Goal: Information Seeking & Learning: Learn about a topic

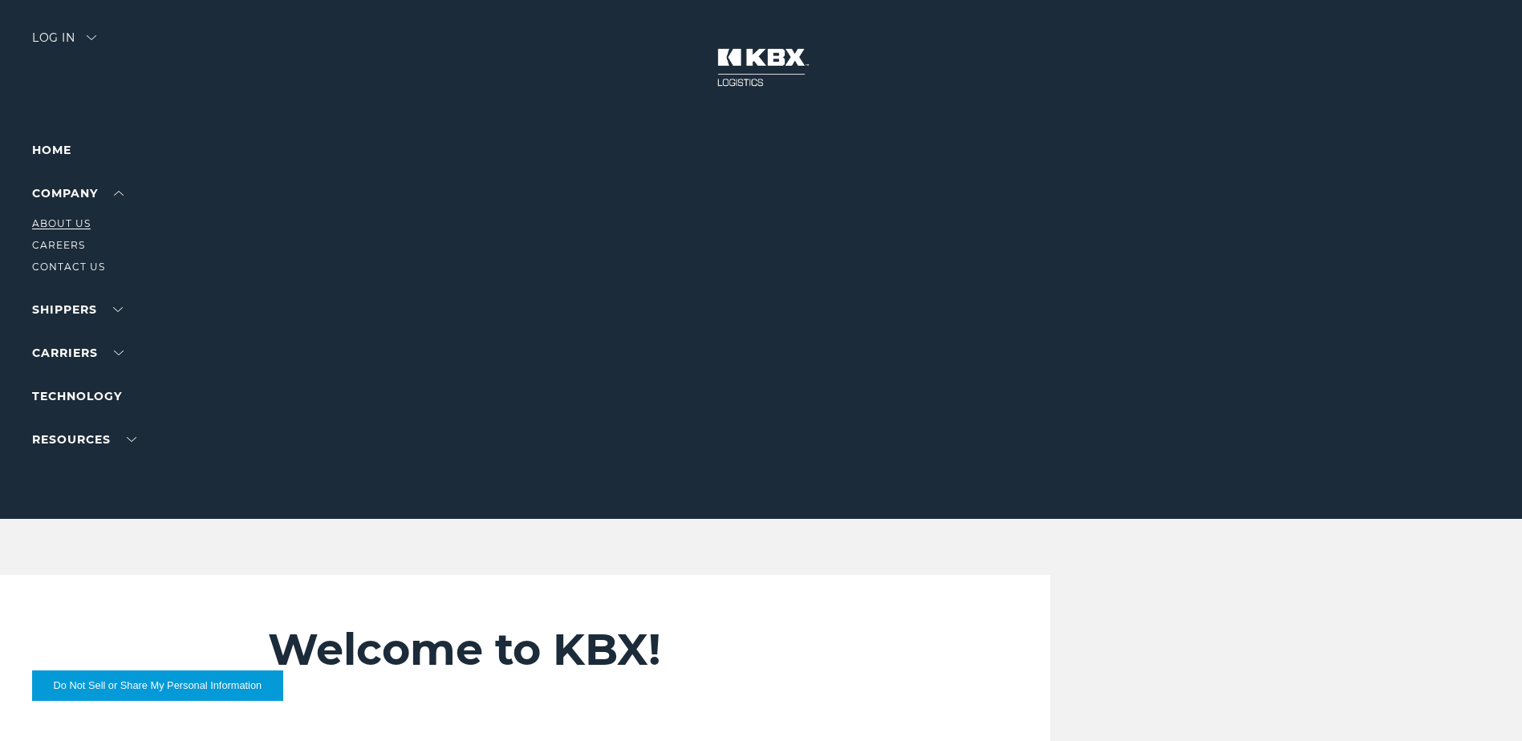
click at [76, 221] on link "About Us" at bounding box center [61, 223] width 59 height 12
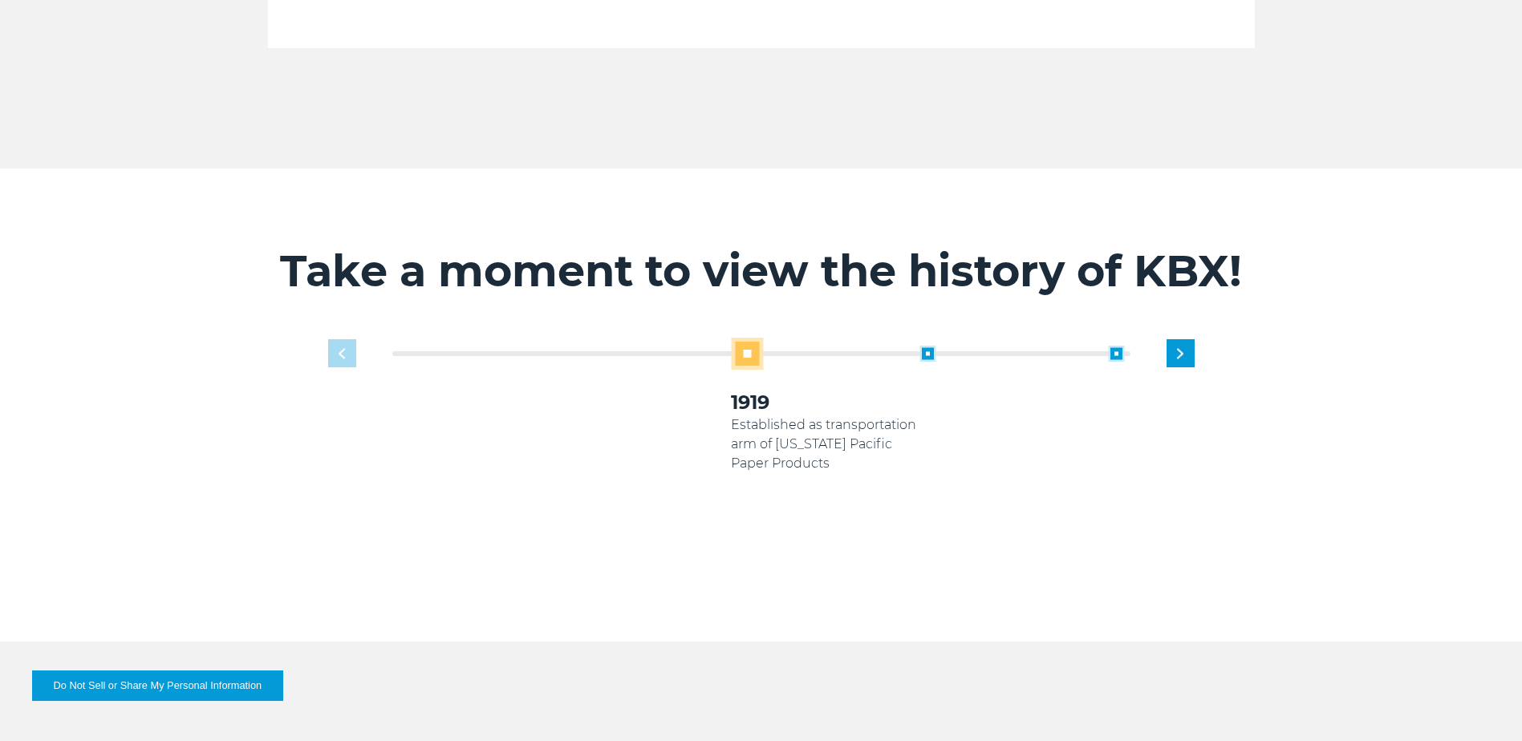
scroll to position [963, 0]
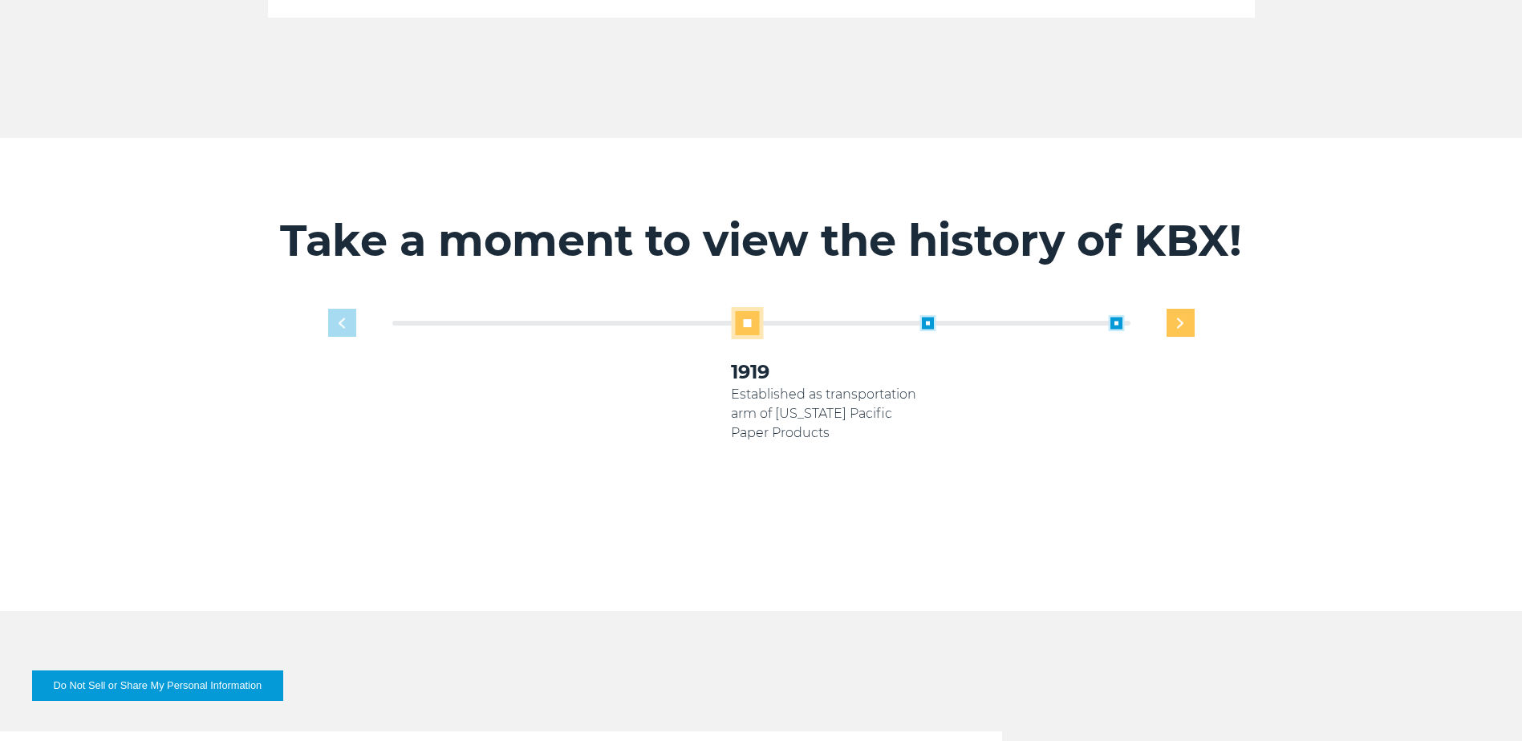
click at [1171, 312] on div "Next slide" at bounding box center [1180, 323] width 28 height 28
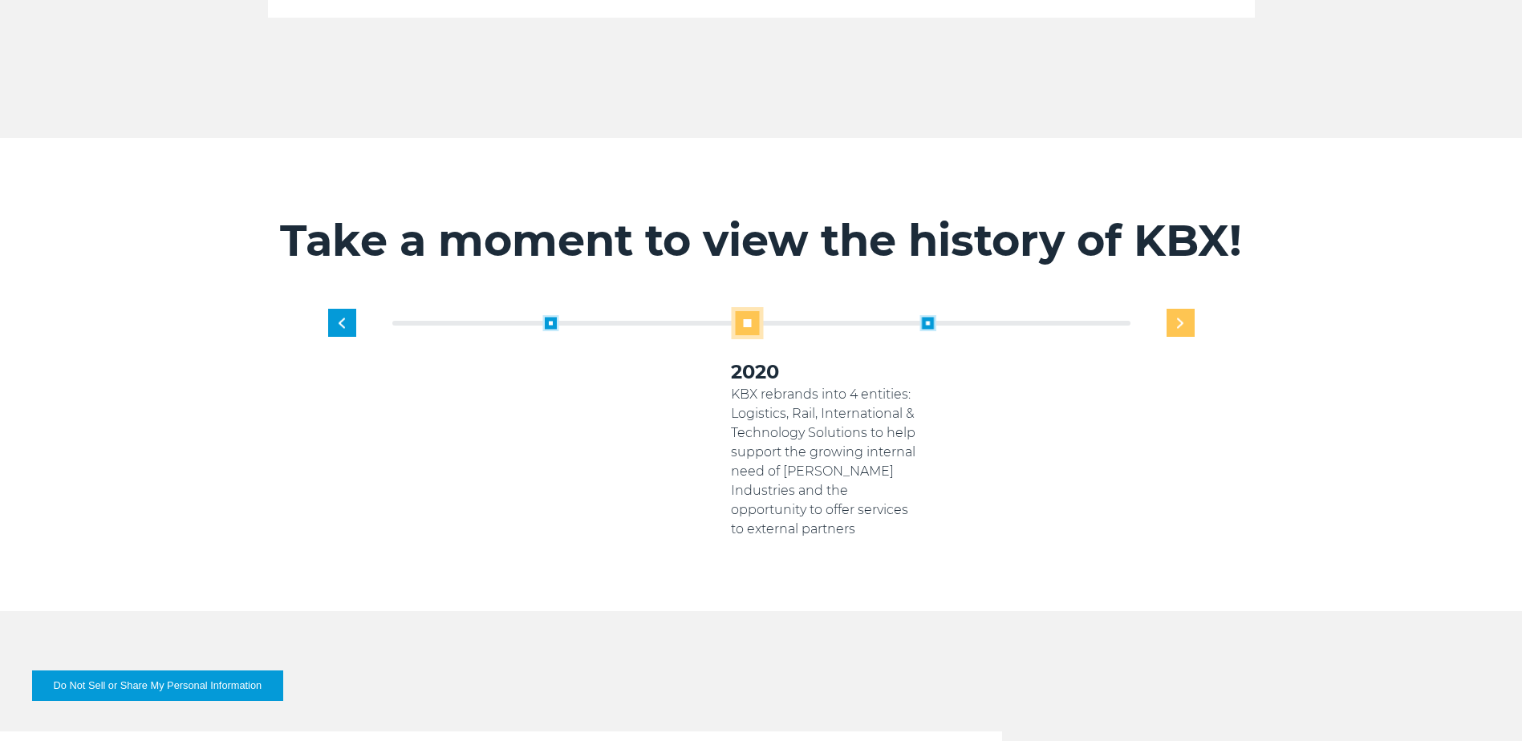
click at [1171, 312] on div "Next slide" at bounding box center [1180, 323] width 28 height 28
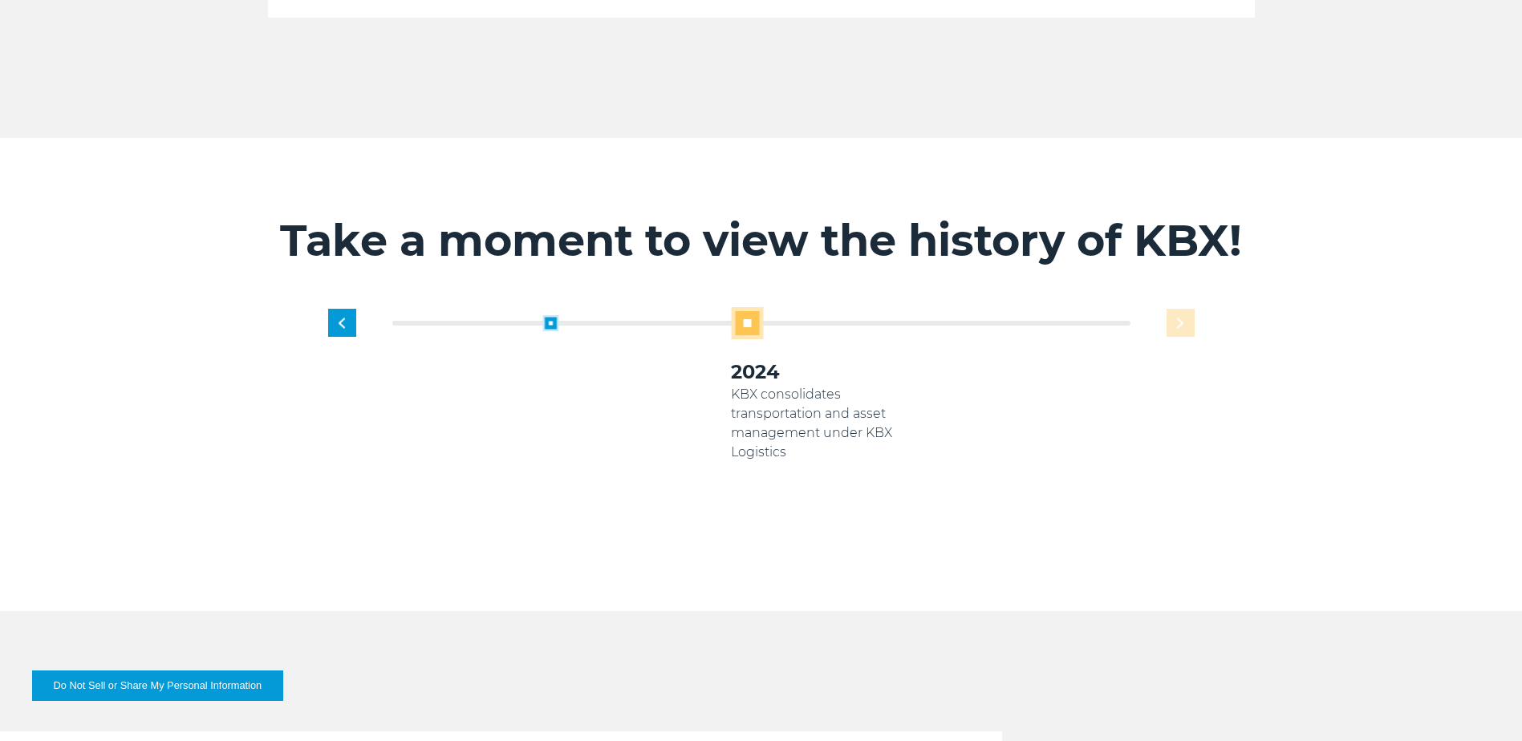
click at [1171, 312] on div "1919 Established as transportation arm of [US_STATE] Pacific Paper Products 200…" at bounding box center [825, 423] width 754 height 232
click at [1174, 312] on div "1919 Established as transportation arm of [US_STATE] Pacific Paper Products 200…" at bounding box center [825, 423] width 754 height 232
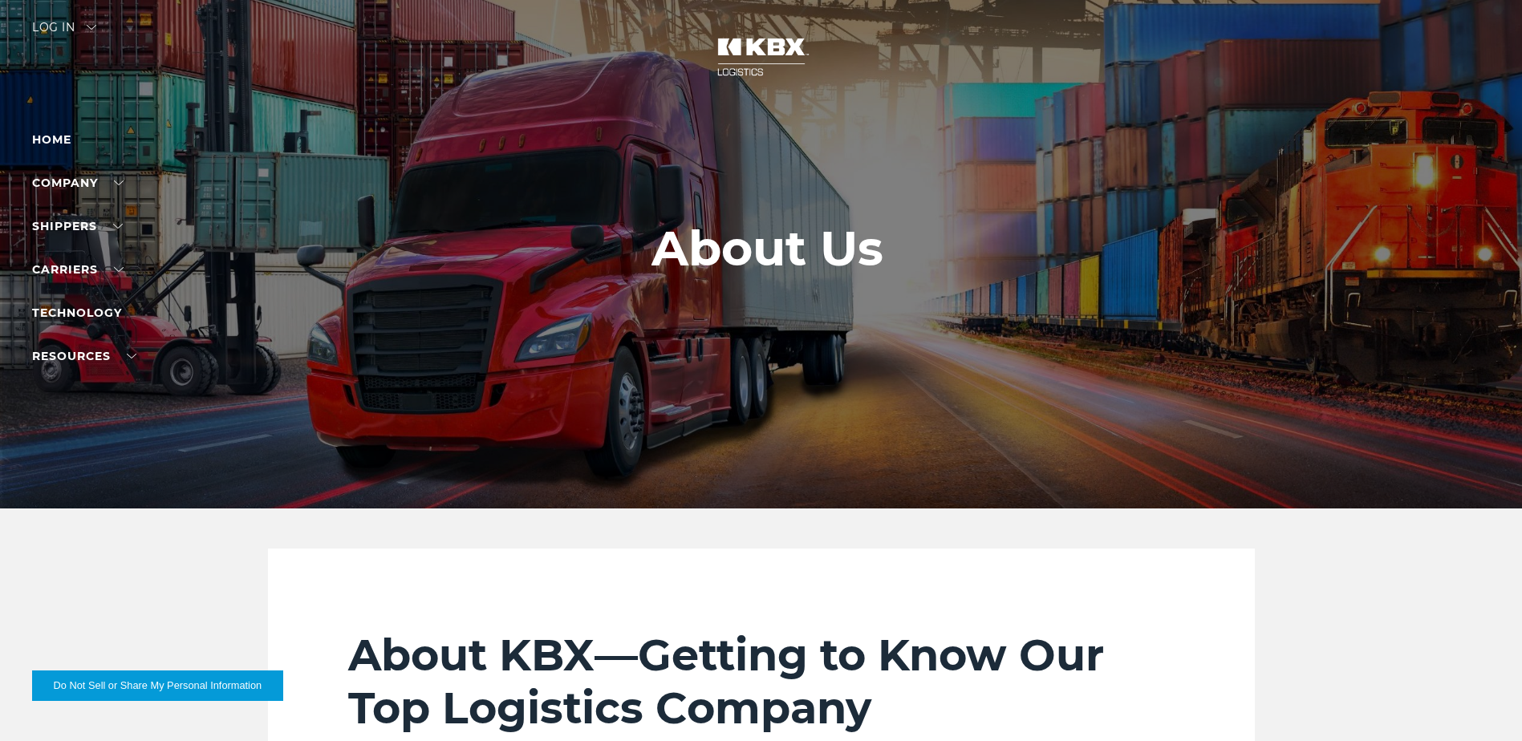
scroll to position [0, 0]
